Goal: Transaction & Acquisition: Purchase product/service

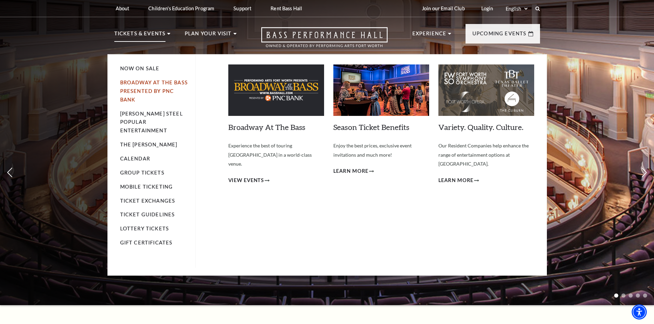
click at [149, 81] on link "Broadway At The Bass presented by PNC Bank" at bounding box center [154, 91] width 68 height 23
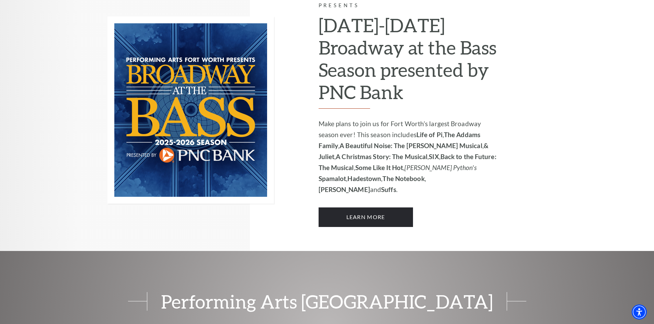
scroll to position [485, 0]
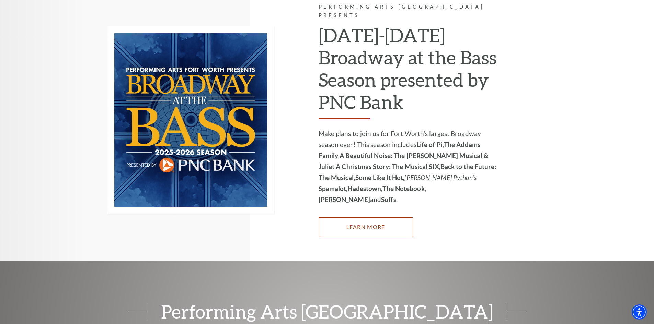
click at [376, 218] on link "Learn More" at bounding box center [366, 227] width 94 height 19
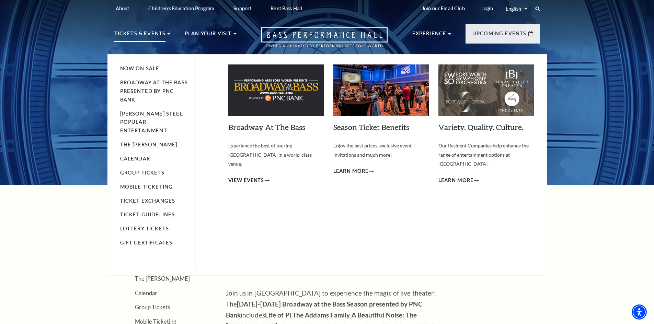
click at [165, 34] on li "Tickets & Events Now On Sale Broadway At The Bass presented by PNC Bank Irwin S…" at bounding box center [142, 42] width 56 height 25
click at [130, 88] on link "Broadway At The Bass presented by PNC Bank" at bounding box center [154, 91] width 68 height 23
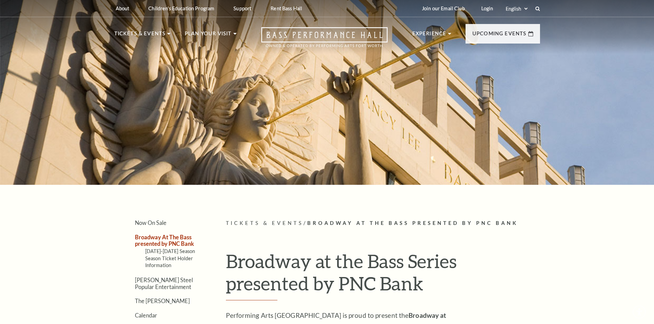
click at [251, 173] on div at bounding box center [327, 90] width 654 height 189
click at [162, 237] on link "Broadway At The Bass presented by PNC Bank" at bounding box center [164, 240] width 59 height 13
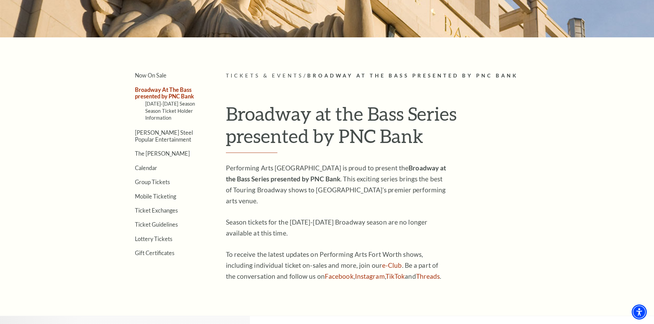
scroll to position [164, 0]
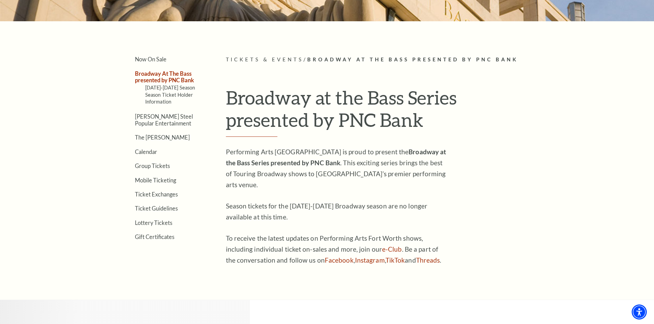
click at [239, 59] on span "Tickets & Events" at bounding box center [265, 60] width 78 height 6
click at [300, 163] on strong "Broadway at the Bass Series presented by PNC Bank" at bounding box center [336, 157] width 220 height 19
click at [154, 181] on link "Mobile Ticketing" at bounding box center [155, 180] width 41 height 7
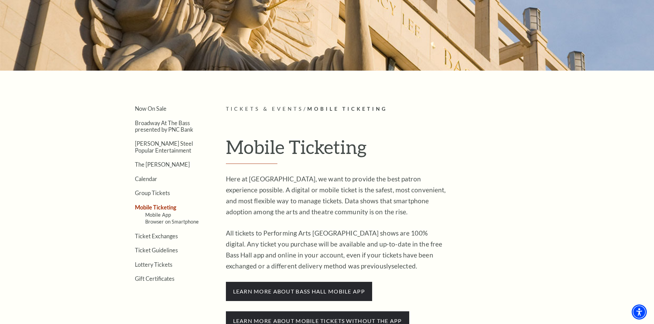
scroll to position [69, 0]
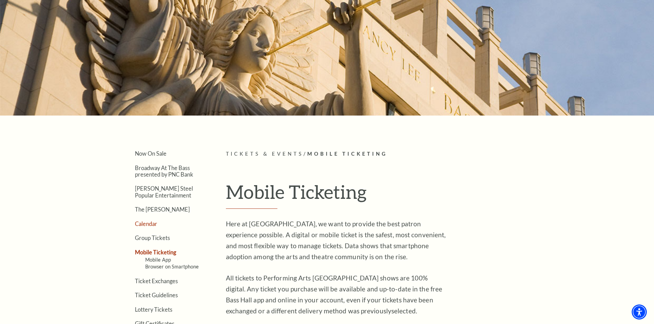
click at [142, 225] on link "Calendar" at bounding box center [146, 224] width 22 height 7
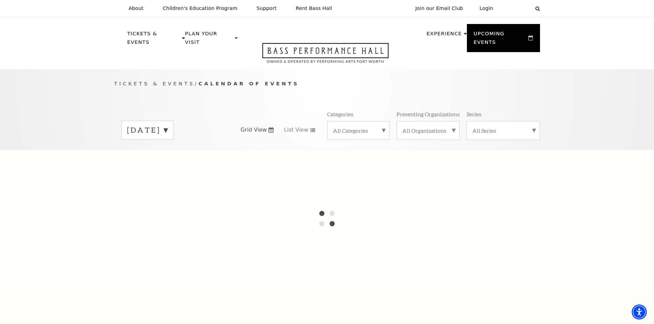
click at [168, 125] on label "September 2025" at bounding box center [147, 130] width 41 height 11
click at [168, 137] on label "October 2025" at bounding box center [147, 144] width 41 height 15
click at [168, 125] on label "September 2025" at bounding box center [147, 130] width 41 height 11
click at [168, 137] on label "October 2025" at bounding box center [147, 144] width 41 height 15
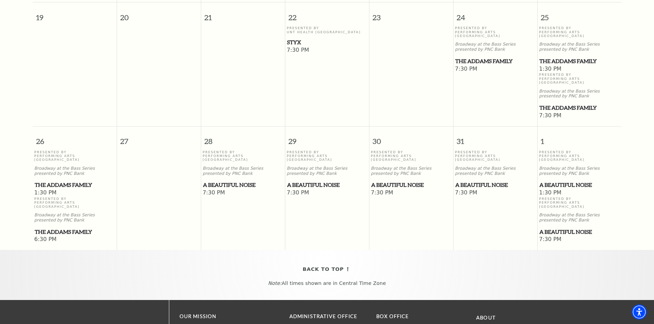
scroll to position [482, 0]
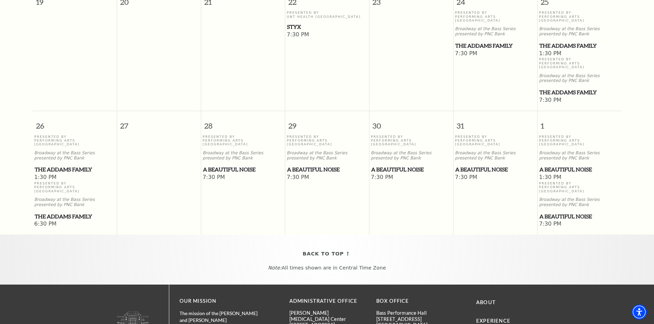
click at [476, 165] on span "A Beautiful Noise" at bounding box center [495, 169] width 80 height 9
click at [464, 135] on p "Presented By Performing Arts Fort Worth" at bounding box center [495, 141] width 81 height 12
click at [557, 174] on span "1:30 PM" at bounding box center [579, 178] width 81 height 8
click at [557, 165] on span "A Beautiful Noise" at bounding box center [579, 169] width 80 height 9
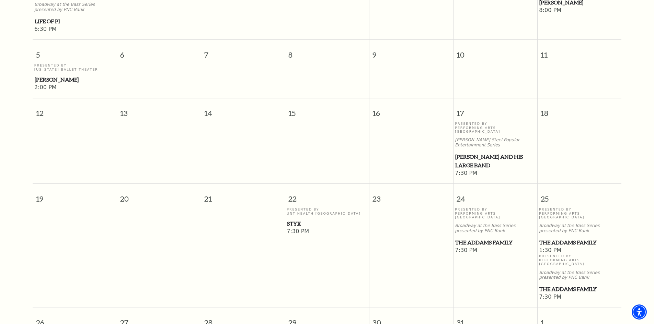
scroll to position [0, 0]
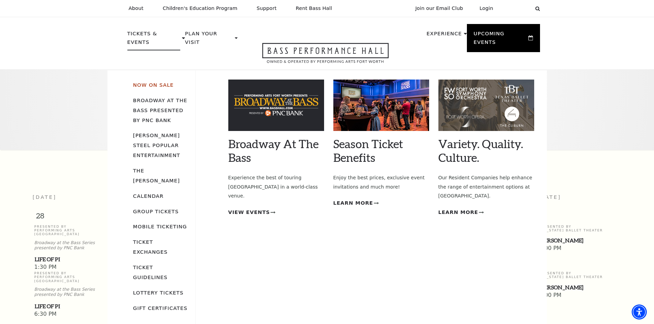
click at [141, 82] on link "Now On Sale" at bounding box center [153, 85] width 41 height 6
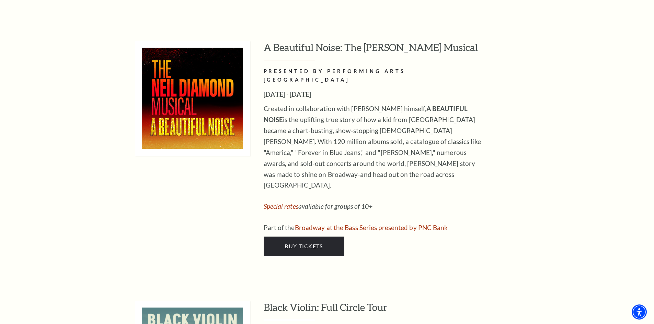
scroll to position [1699, 0]
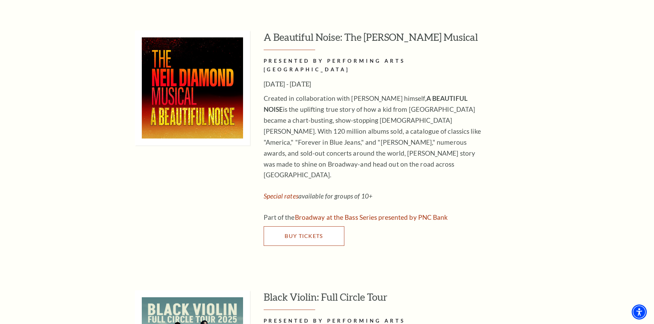
click at [307, 233] on span "Buy Tickets" at bounding box center [304, 236] width 38 height 7
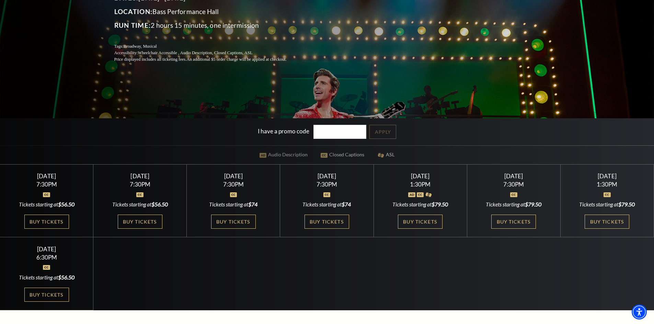
scroll to position [139, 0]
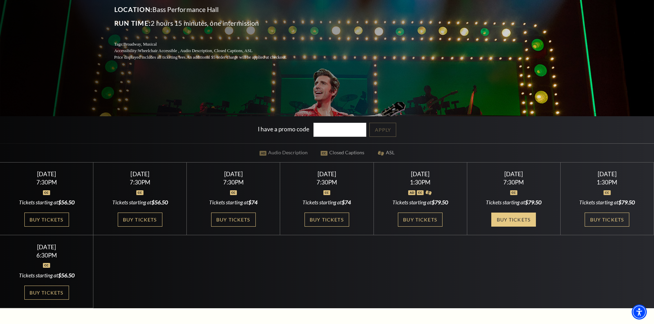
click at [507, 222] on link "Buy Tickets" at bounding box center [513, 220] width 45 height 14
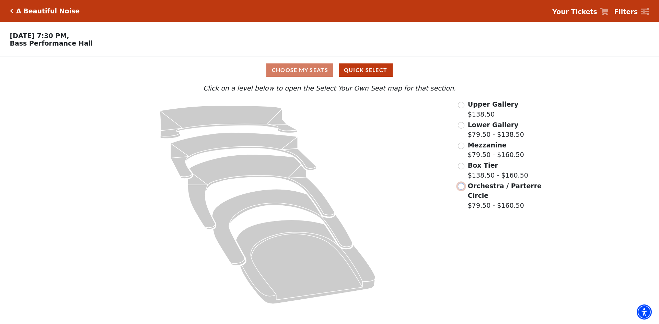
click at [461, 187] on input "Orchestra / Parterre Circle$79.50 - $160.50\a" at bounding box center [461, 186] width 7 height 7
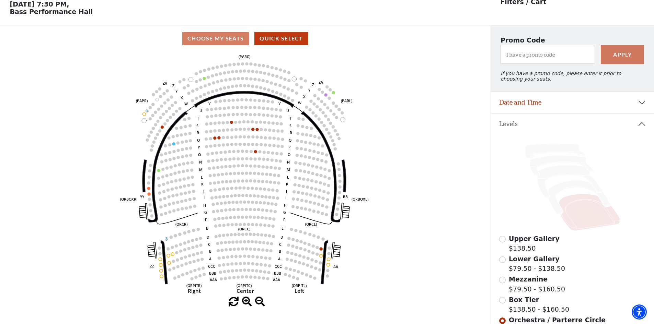
scroll to position [32, 0]
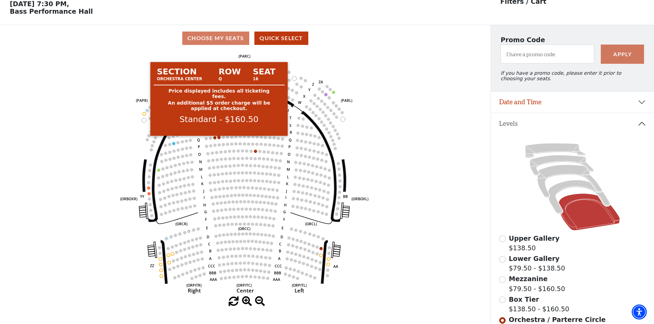
click at [219, 139] on circle at bounding box center [219, 137] width 3 height 3
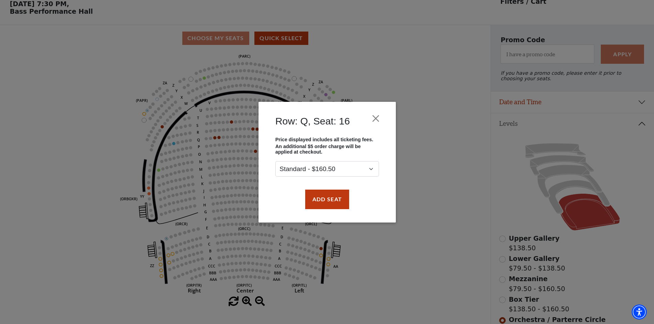
click at [216, 141] on div "Row: Q, Seat: 16 Price displayed includes all ticketing fees. An additional $5 …" at bounding box center [327, 162] width 654 height 324
click at [330, 199] on button "Add Seat" at bounding box center [327, 199] width 44 height 19
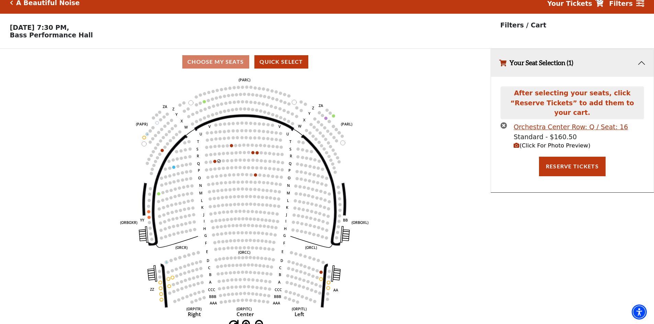
scroll to position [17, 0]
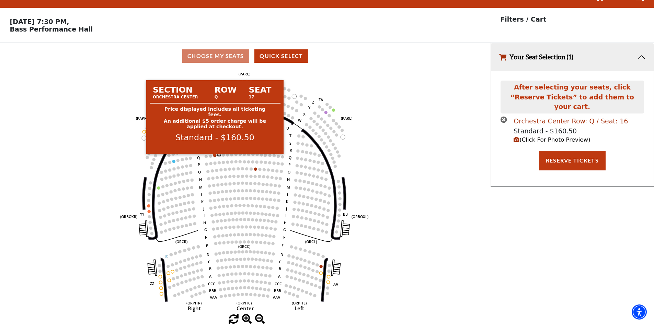
click at [214, 156] on circle at bounding box center [215, 155] width 3 height 3
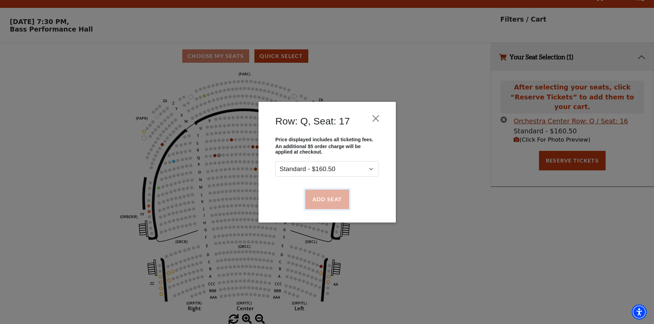
click at [335, 205] on button "Add Seat" at bounding box center [327, 199] width 44 height 19
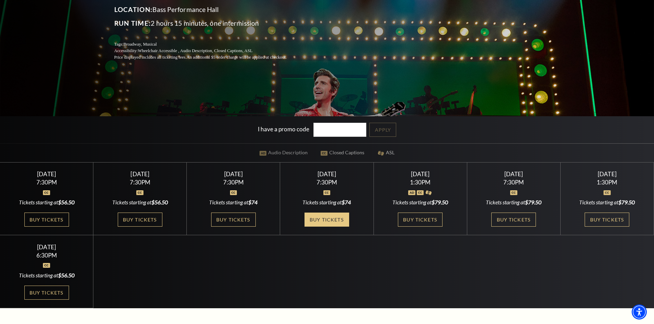
click at [324, 217] on link "Buy Tickets" at bounding box center [327, 220] width 45 height 14
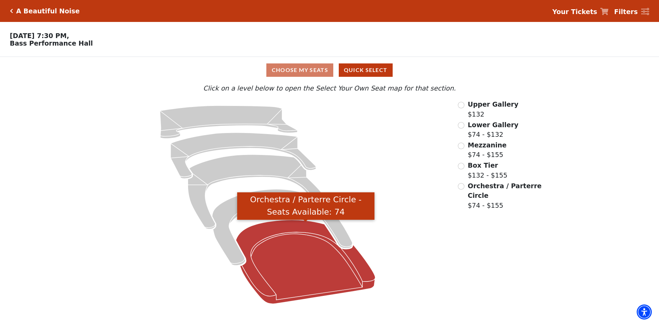
click at [277, 250] on icon "Orchestra / Parterre Circle - Seats Available: 74" at bounding box center [305, 262] width 139 height 84
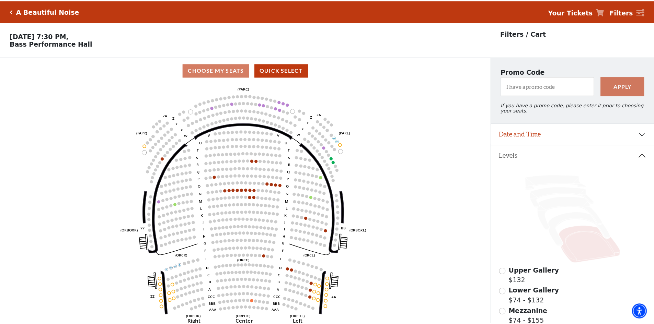
scroll to position [32, 0]
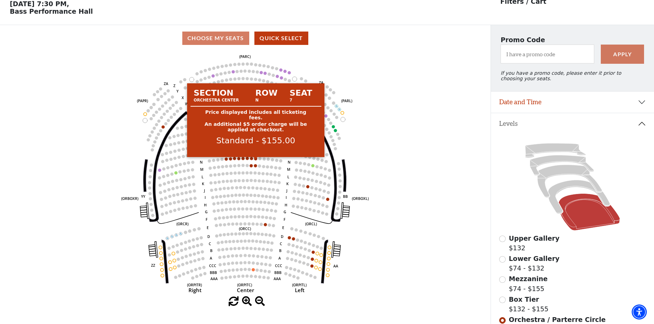
click at [256, 160] on circle at bounding box center [255, 158] width 3 height 3
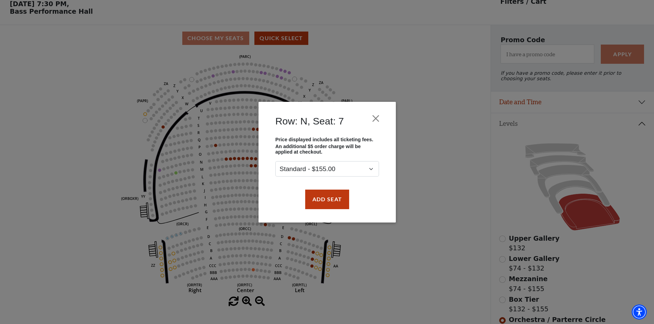
click at [251, 161] on div "Row: N, Seat: 7 Price displayed includes all ticketing fees. An additional $5 o…" at bounding box center [327, 162] width 654 height 324
click at [246, 161] on div "Row: N, Seat: 7 Price displayed includes all ticketing fees. An additional $5 o…" at bounding box center [327, 162] width 654 height 324
click at [375, 117] on button "Close" at bounding box center [375, 118] width 13 height 13
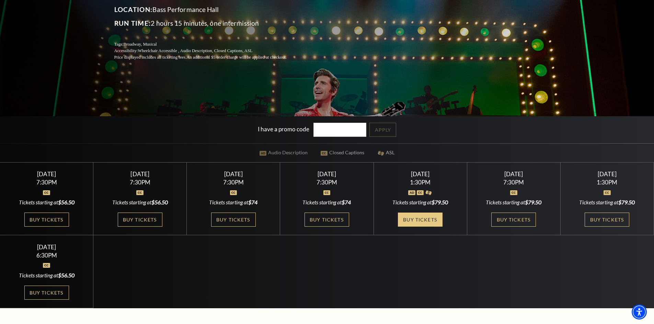
click at [429, 222] on link "Buy Tickets" at bounding box center [420, 220] width 45 height 14
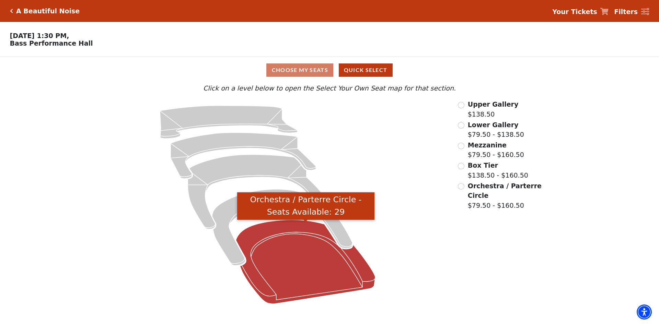
click at [287, 270] on icon "Orchestra / Parterre Circle - Seats Available: 29" at bounding box center [305, 262] width 139 height 84
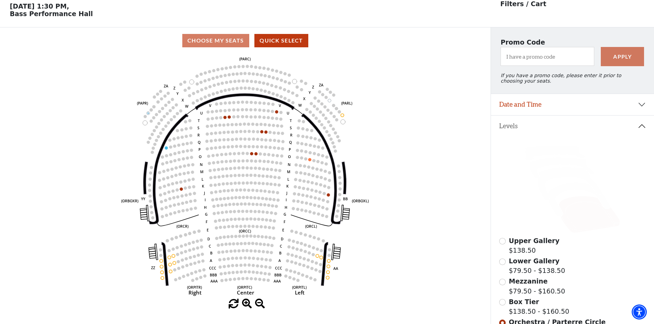
scroll to position [32, 0]
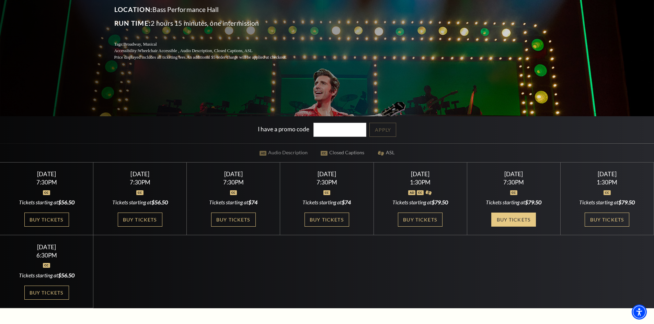
click at [516, 217] on link "Buy Tickets" at bounding box center [513, 220] width 45 height 14
click at [610, 221] on link "Buy Tickets" at bounding box center [607, 220] width 45 height 14
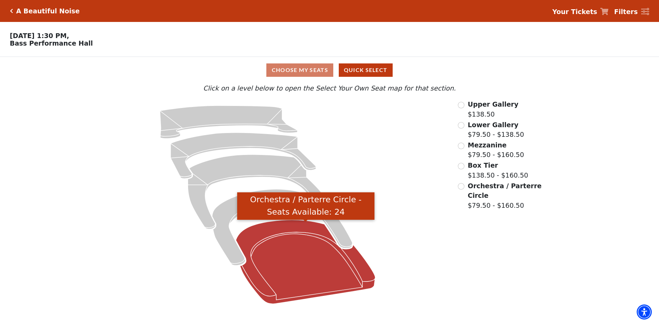
click at [297, 256] on icon "Orchestra / Parterre Circle - Seats Available: 24" at bounding box center [305, 262] width 139 height 84
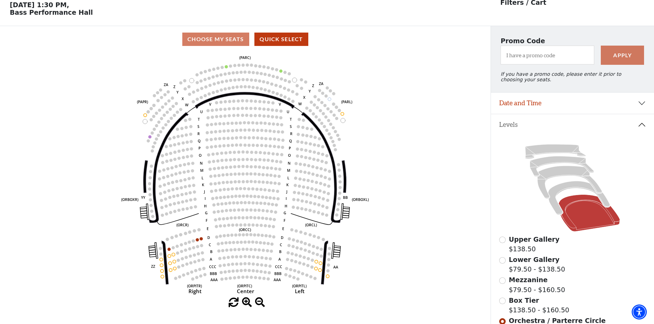
scroll to position [32, 0]
